Goal: Check status: Check status

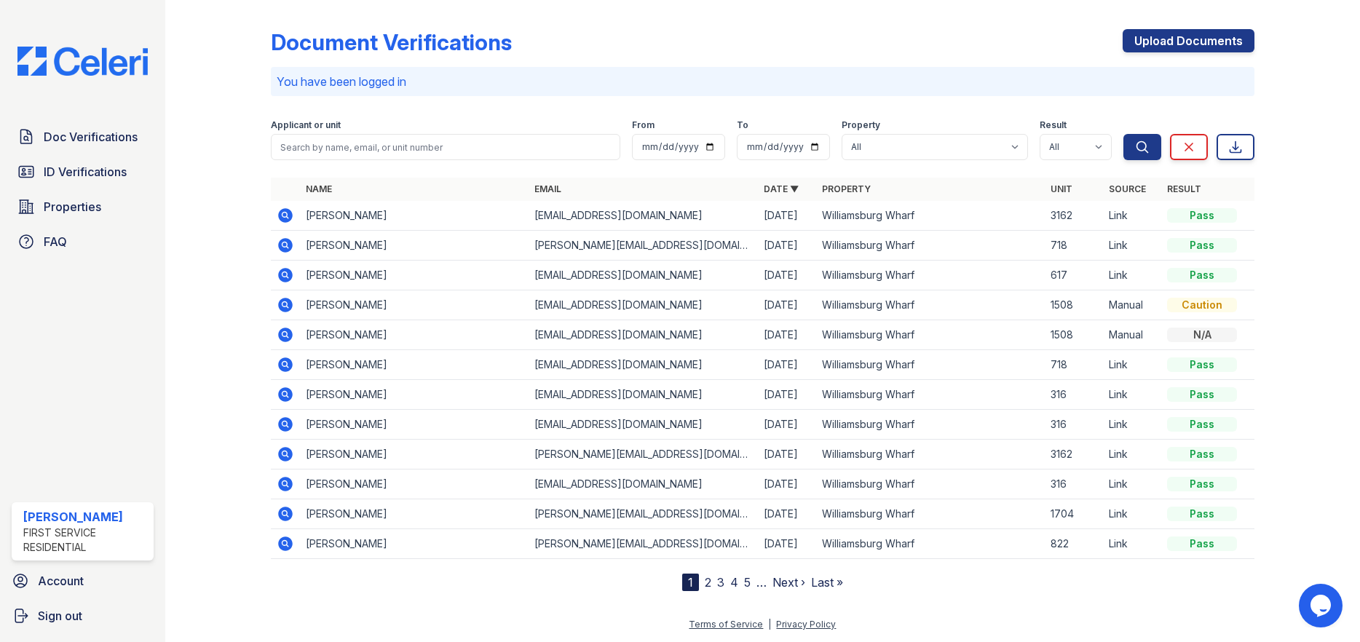
drag, startPoint x: 60, startPoint y: 140, endPoint x: 816, endPoint y: 9, distance: 767.5
click at [60, 140] on span "Doc Verifications" at bounding box center [91, 136] width 94 height 17
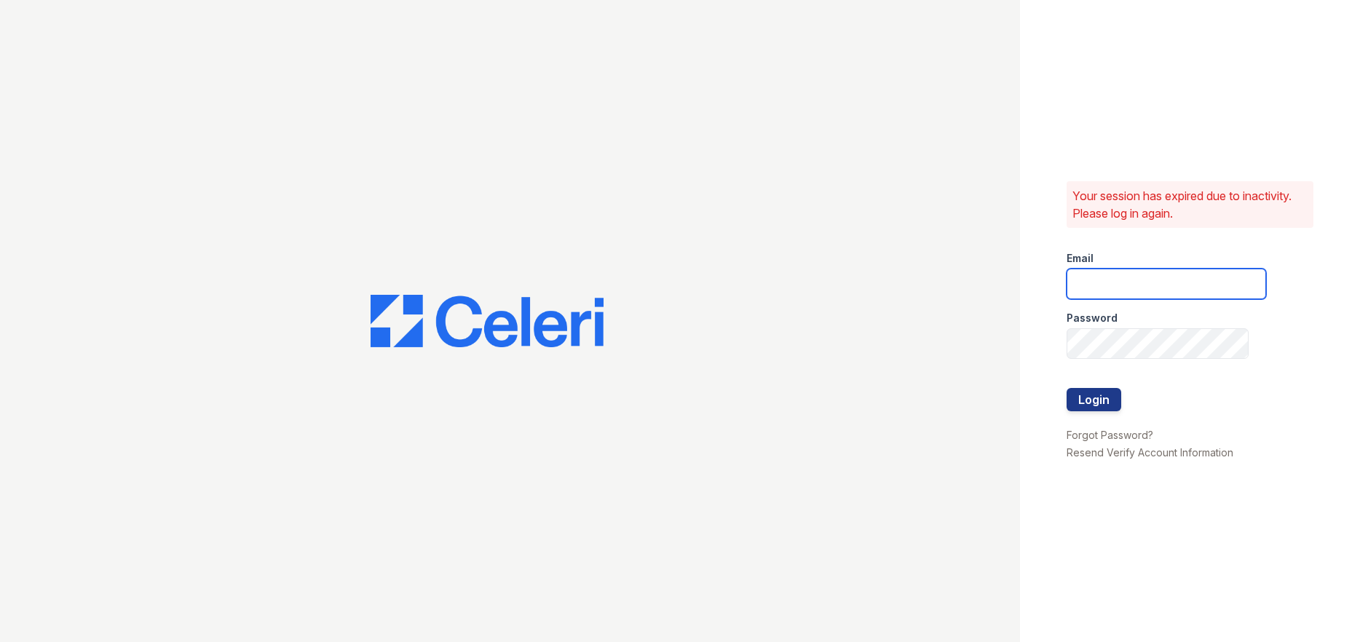
type input "[PERSON_NAME][EMAIL_ADDRESS][PERSON_NAME][PERSON_NAME][DOMAIN_NAME]"
click at [1103, 395] on button "Login" at bounding box center [1093, 399] width 55 height 23
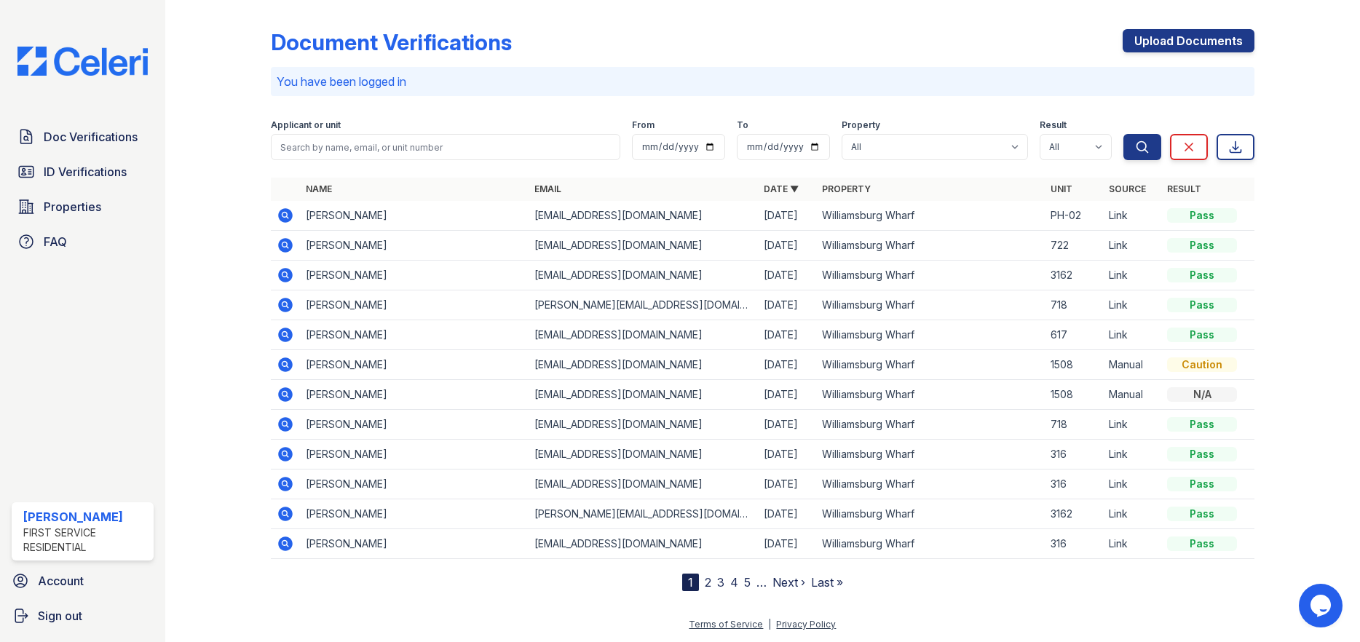
drag, startPoint x: 992, startPoint y: 427, endPoint x: 964, endPoint y: 463, distance: 45.6
drag, startPoint x: 964, startPoint y: 463, endPoint x: 956, endPoint y: 464, distance: 8.1
drag, startPoint x: 956, startPoint y: 464, endPoint x: 237, endPoint y: 250, distance: 749.7
click at [231, 246] on div at bounding box center [230, 298] width 82 height 585
click at [277, 243] on icon at bounding box center [285, 245] width 17 height 17
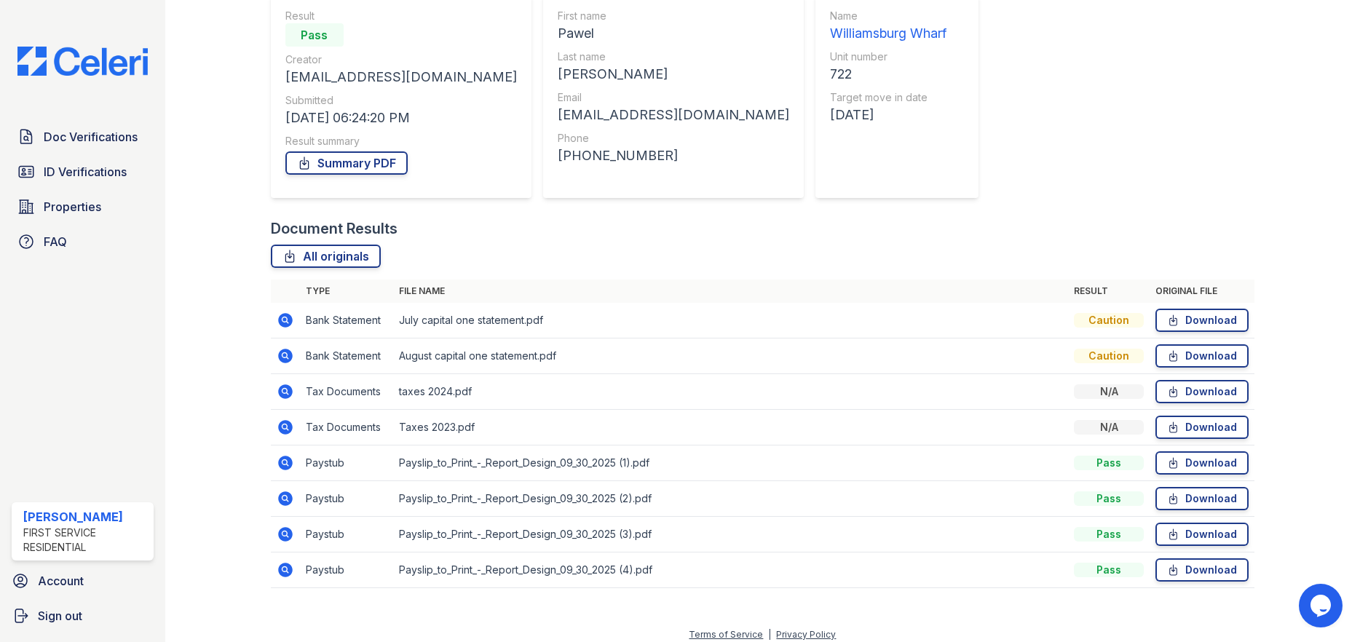
scroll to position [150, 0]
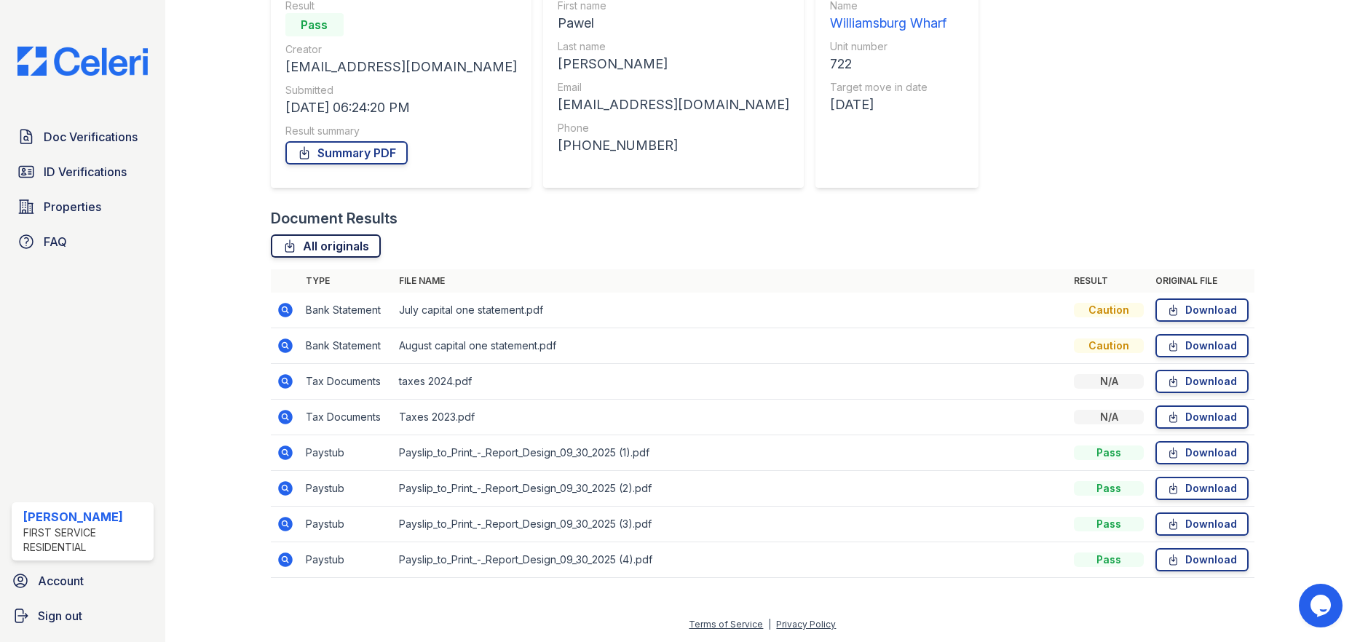
click at [348, 246] on link "All originals" at bounding box center [326, 245] width 110 height 23
click at [1336, 334] on div "Document Verification 198684 All document verifications Verification Result Pas…" at bounding box center [762, 171] width 1195 height 642
